Goal: Information Seeking & Learning: Learn about a topic

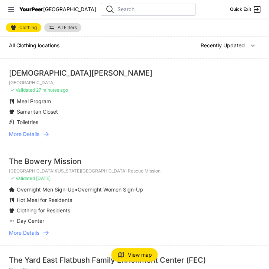
scroll to position [5, 0]
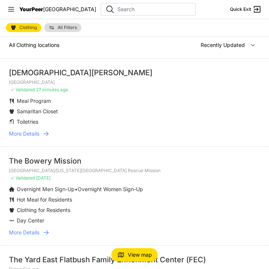
click at [35, 186] on span "Overnight Men Sign-Up" at bounding box center [46, 189] width 58 height 6
click at [31, 232] on span "More Details" at bounding box center [24, 231] width 31 height 7
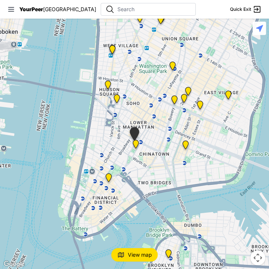
select select "recentlyUpdated"
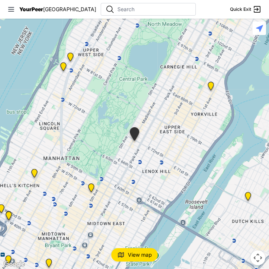
click at [136, 132] on img "Manhattan" at bounding box center [134, 135] width 13 height 17
click at [137, 259] on button "View map" at bounding box center [135, 254] width 46 height 13
click at [125, 256] on img at bounding box center [122, 254] width 7 height 7
click at [125, 256] on img at bounding box center [121, 254] width 7 height 7
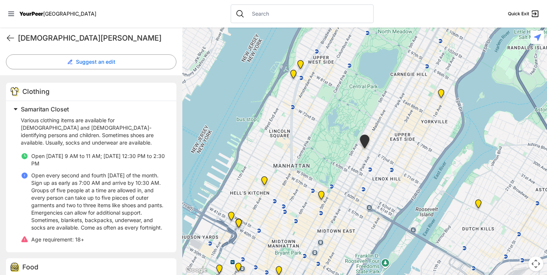
scroll to position [203, 0]
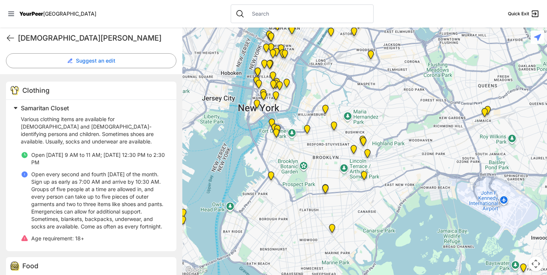
drag, startPoint x: 368, startPoint y: 187, endPoint x: 311, endPoint y: 65, distance: 134.9
click at [269, 65] on div at bounding box center [364, 151] width 365 height 247
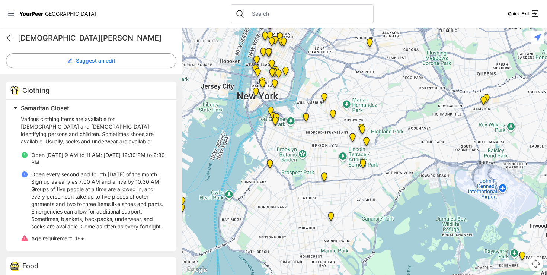
drag, startPoint x: 331, startPoint y: 159, endPoint x: 330, endPoint y: 145, distance: 14.6
click at [269, 145] on div at bounding box center [364, 151] width 365 height 247
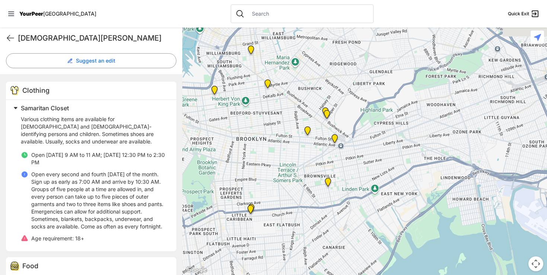
drag, startPoint x: 308, startPoint y: 176, endPoint x: 229, endPoint y: 176, distance: 78.9
click at [229, 174] on div at bounding box center [364, 151] width 365 height 247
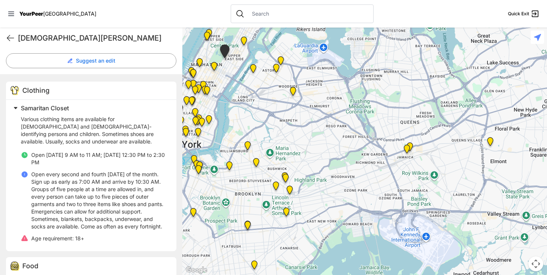
drag, startPoint x: 347, startPoint y: 99, endPoint x: 300, endPoint y: 94, distance: 47.5
click at [269, 94] on div at bounding box center [364, 151] width 365 height 247
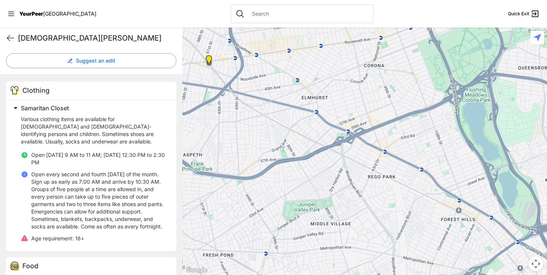
click at [208, 59] on img "Woodside Youth Drop-in Center" at bounding box center [208, 61] width 9 height 12
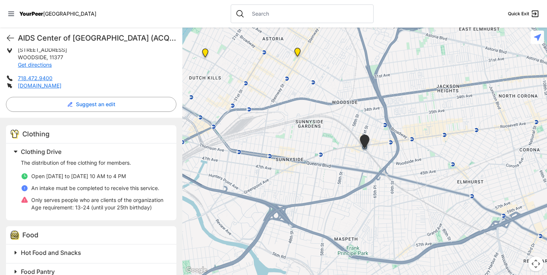
scroll to position [153, 0]
click at [55, 161] on p "The distribution of free clothing for members." at bounding box center [94, 161] width 147 height 7
click at [66, 175] on span "Open Monday to Friday 10 AM to 4 PM" at bounding box center [78, 175] width 95 height 6
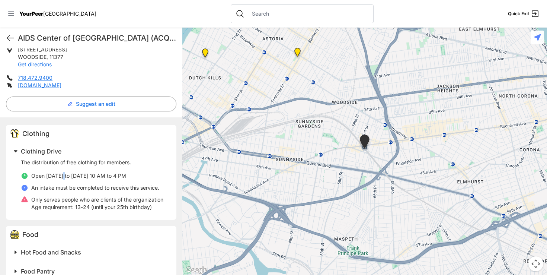
click at [66, 175] on span "Open Monday to Friday 10 AM to 4 PM" at bounding box center [78, 175] width 95 height 6
click at [73, 171] on div "The distribution of free clothing for members. Open Monday to Friday 10 AM to 4…" at bounding box center [94, 184] width 147 height 52
